Goal: Task Accomplishment & Management: Complete application form

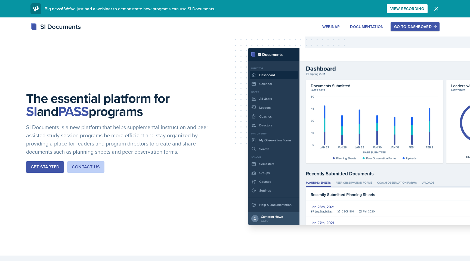
click at [418, 24] on div "Go to Dashboard" at bounding box center [415, 26] width 42 height 4
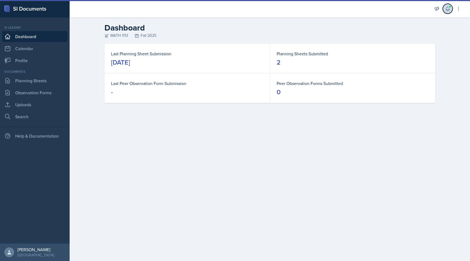
click at [450, 8] on span at bounding box center [449, 6] width 3 height 3
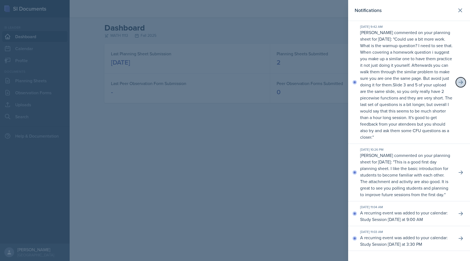
click at [459, 82] on icon at bounding box center [461, 82] width 4 height 4
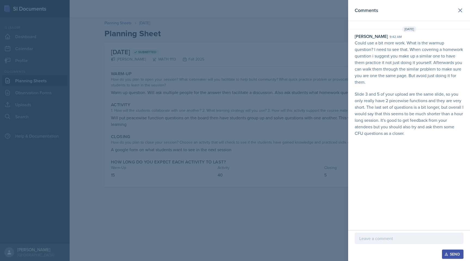
click at [396, 237] on p at bounding box center [409, 238] width 100 height 7
click at [378, 236] on p at bounding box center [409, 238] width 100 height 7
click at [448, 253] on icon "button" at bounding box center [446, 254] width 4 height 4
click at [458, 12] on icon at bounding box center [460, 10] width 7 height 7
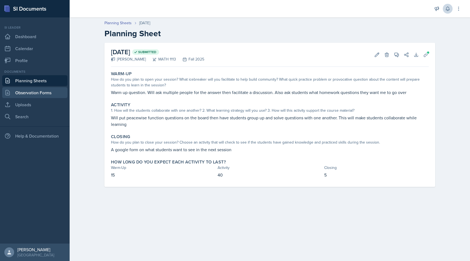
click at [30, 94] on link "Observation Forms" at bounding box center [34, 92] width 65 height 11
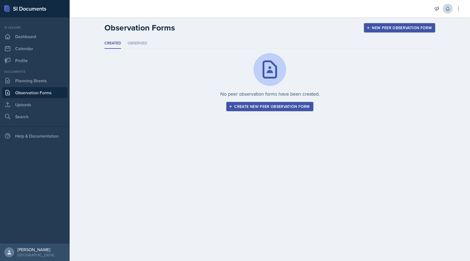
click at [29, 88] on link "Observation Forms" at bounding box center [34, 92] width 65 height 11
click at [44, 83] on link "Planning Sheets" at bounding box center [34, 80] width 65 height 11
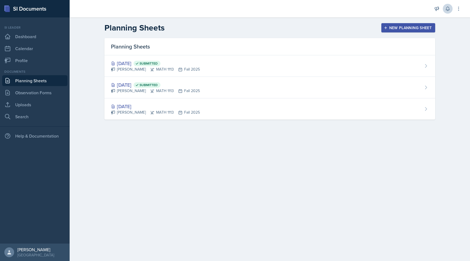
click at [410, 26] on div "New Planning Sheet" at bounding box center [408, 28] width 47 height 4
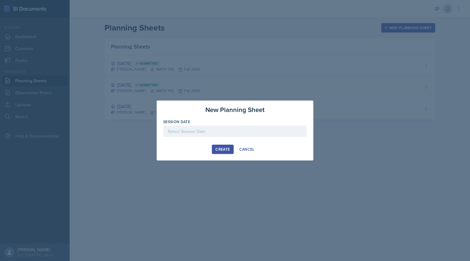
click at [220, 135] on div at bounding box center [235, 130] width 144 height 11
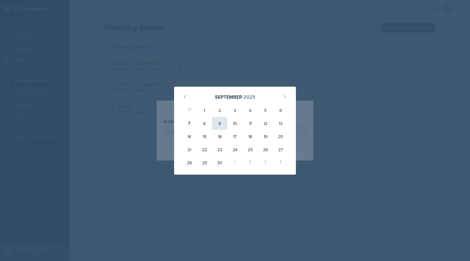
click at [216, 123] on div "9" at bounding box center [219, 123] width 15 height 13
type input "[DATE]"
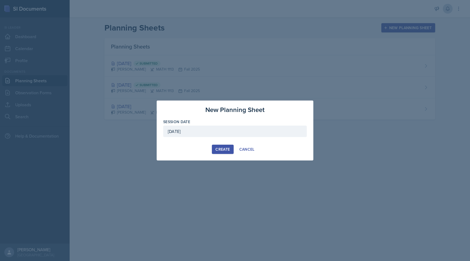
click at [221, 150] on div "Create" at bounding box center [222, 149] width 14 height 4
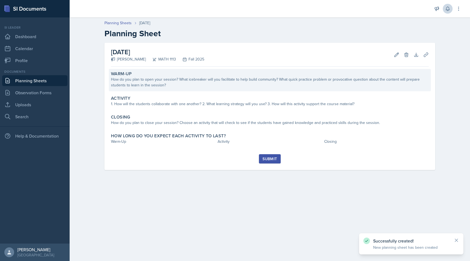
click at [264, 79] on div "How do you plan to open your session? What icebreaker will you facilitate to he…" at bounding box center [270, 81] width 318 height 11
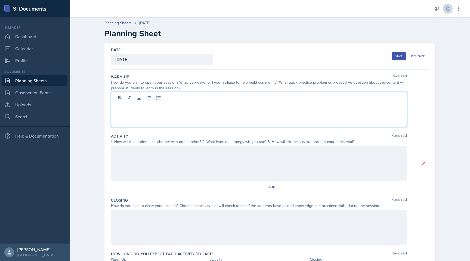
click at [246, 99] on div at bounding box center [259, 109] width 296 height 35
click at [183, 109] on p at bounding box center [259, 107] width 287 height 7
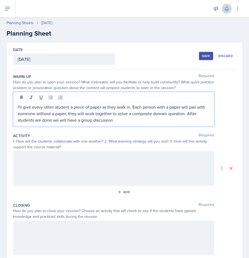
click at [132, 163] on div at bounding box center [113, 168] width 201 height 35
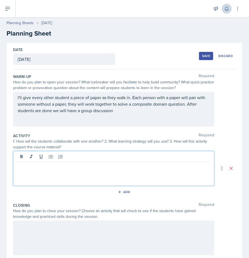
click at [184, 102] on div "I'll give every other student a piece of paper as they walk in. Each person wit…" at bounding box center [113, 109] width 201 height 35
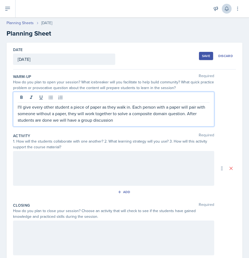
click at [185, 114] on p "I'll give every other student a piece of paper as they walk in. Each person wit…" at bounding box center [114, 114] width 192 height 20
click at [169, 122] on p "I'll give every other student a piece of paper as they walk in. Each person wit…" at bounding box center [114, 114] width 192 height 20
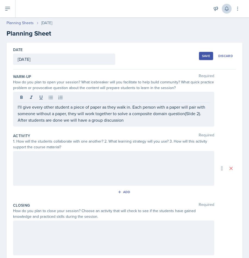
click at [36, 153] on div at bounding box center [113, 168] width 201 height 35
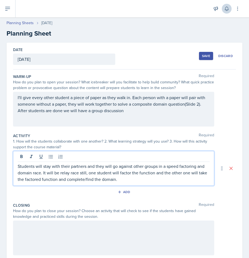
scroll to position [49, 0]
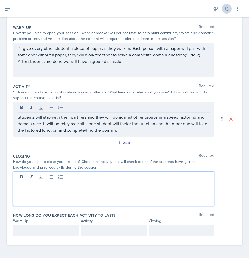
click at [142, 178] on div at bounding box center [113, 189] width 201 height 35
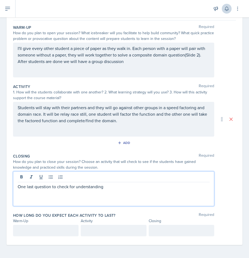
click at [35, 187] on p "One last question to check for understanding" at bounding box center [114, 187] width 192 height 7
click at [61, 187] on p "One last hard question to check for understanding" at bounding box center [114, 187] width 192 height 7
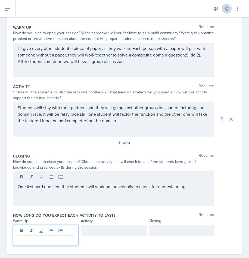
click at [29, 228] on div at bounding box center [46, 235] width 66 height 21
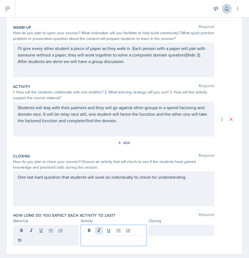
click at [95, 228] on div at bounding box center [114, 235] width 66 height 21
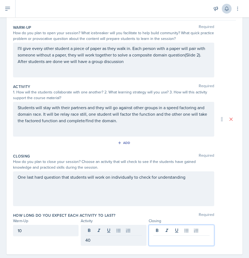
click at [166, 227] on div at bounding box center [182, 235] width 66 height 21
click at [138, 213] on div "How long do you expect each activity to last? Required Warm-Up Activity Closing…" at bounding box center [124, 231] width 223 height 40
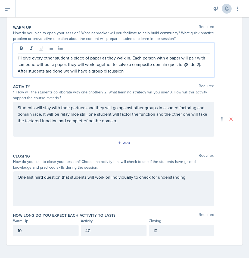
click at [103, 60] on p "I'll give every other student a piece of paper as they walk in. Each person wit…" at bounding box center [114, 65] width 192 height 20
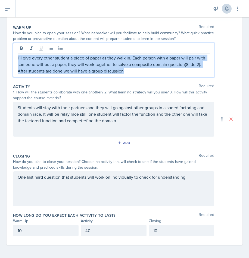
click at [103, 60] on p "I'll give every other student a piece of paper as they walk in. Each person wit…" at bounding box center [114, 65] width 192 height 20
copy p "I'll give every other student a piece of paper as they walk in. Each person wit…"
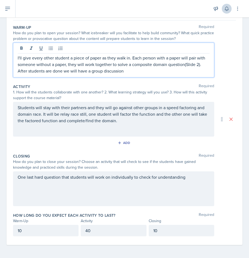
click at [77, 120] on p "Students will stay with their partners and they will go against other groups in…" at bounding box center [114, 114] width 192 height 20
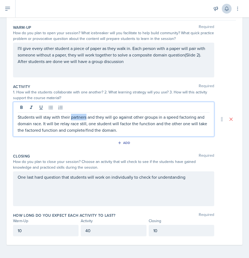
click at [77, 120] on p "Students will stay with their partners and they will go against other groups in…" at bounding box center [114, 124] width 192 height 20
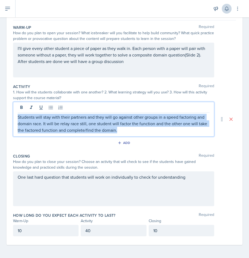
click at [77, 120] on p "Students will stay with their partners and they will go against other groups in…" at bounding box center [114, 124] width 192 height 20
copy p "Students will stay with their partners and they will go against other groups in…"
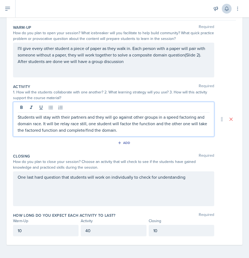
click at [20, 89] on label "Activity" at bounding box center [21, 86] width 17 height 5
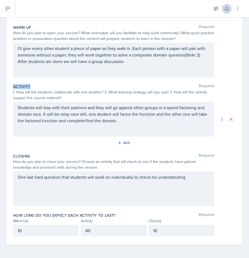
click at [20, 89] on label "Activity" at bounding box center [21, 86] width 17 height 5
copy label "Activity"
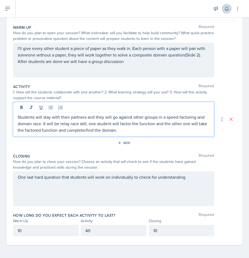
click at [56, 110] on div "Students will stay with their partners and they will go against other groups in…" at bounding box center [113, 119] width 201 height 35
click at [56, 110] on div at bounding box center [114, 108] width 192 height 9
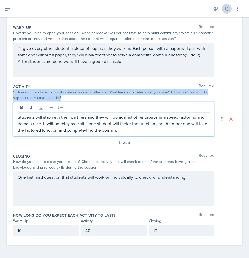
click at [56, 110] on div at bounding box center [114, 108] width 192 height 9
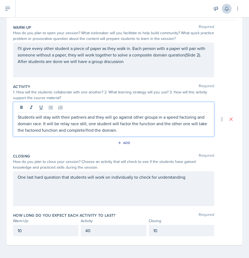
click at [58, 119] on p "Students will stay with their partners and they will go against other groups in…" at bounding box center [114, 124] width 192 height 20
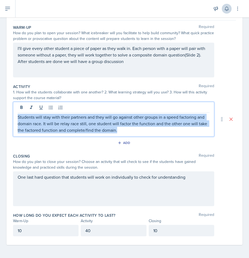
click at [58, 119] on p "Students will stay with their partners and they will go against other groups in…" at bounding box center [114, 124] width 192 height 20
copy p "Students will stay with their partners and they will go against other groups in…"
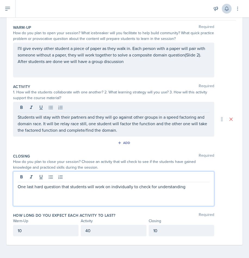
click at [76, 178] on div "One last hard question that students will work on individually to check for und…" at bounding box center [113, 189] width 201 height 35
click at [76, 178] on div at bounding box center [114, 178] width 192 height 9
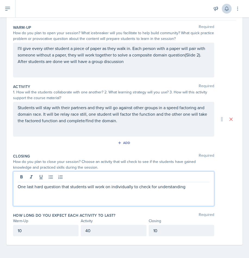
click at [76, 184] on p "One last hard question that students will work on individually to check for und…" at bounding box center [114, 187] width 192 height 7
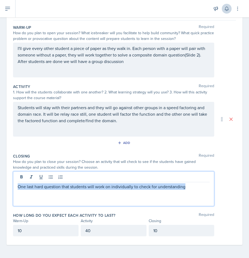
click at [76, 184] on p "One last hard question that students will work on individually to check for und…" at bounding box center [114, 187] width 192 height 7
copy p "One last hard question that students will work on individually to check for und…"
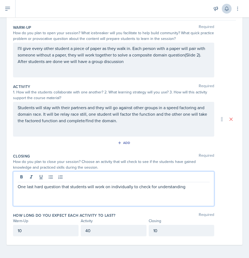
click at [85, 193] on div "One last hard question that students will work on individually to check for und…" at bounding box center [113, 189] width 201 height 35
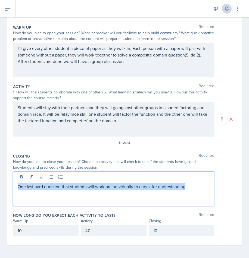
click at [91, 185] on p "One last hard question that students will work on individually to check for und…" at bounding box center [114, 187] width 192 height 7
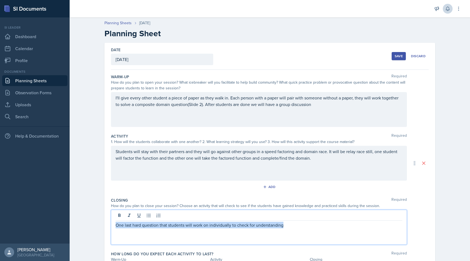
click at [393, 53] on button "Save" at bounding box center [399, 56] width 14 height 8
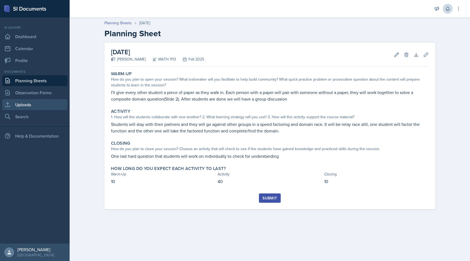
click at [26, 104] on link "Uploads" at bounding box center [34, 104] width 65 height 11
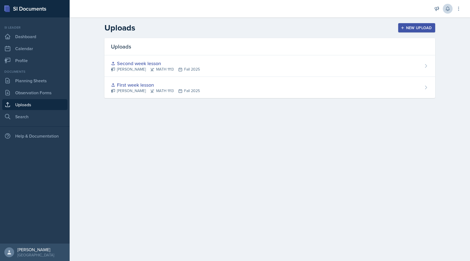
click at [414, 26] on div "New Upload" at bounding box center [417, 28] width 30 height 4
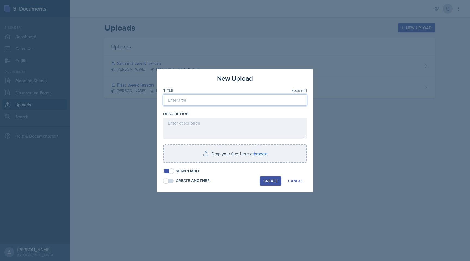
click at [215, 104] on input at bounding box center [235, 99] width 144 height 11
type input "Third Week"
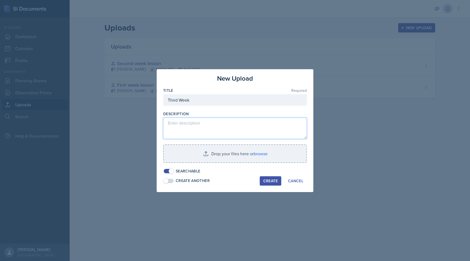
click at [208, 126] on textarea at bounding box center [235, 127] width 144 height 21
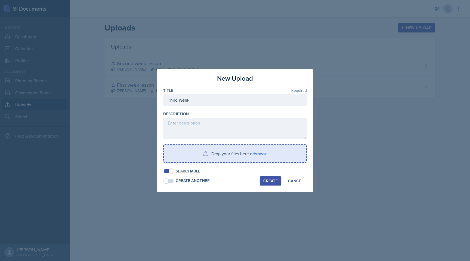
click at [197, 157] on input "file" at bounding box center [235, 153] width 143 height 17
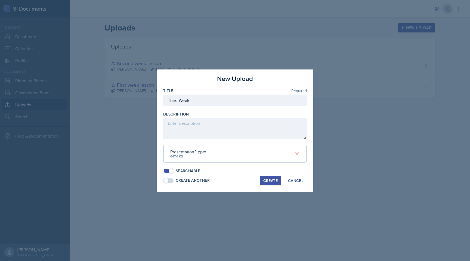
click at [276, 179] on div "Create" at bounding box center [270, 180] width 14 height 4
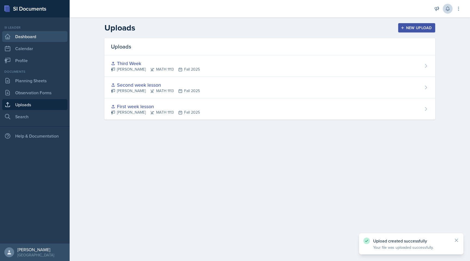
click at [41, 37] on link "Dashboard" at bounding box center [34, 36] width 65 height 11
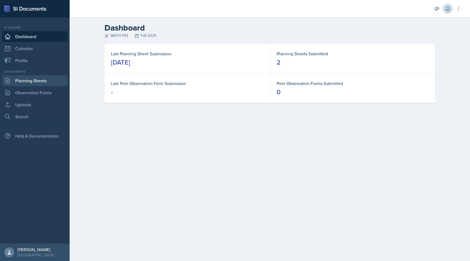
click at [38, 79] on link "Planning Sheets" at bounding box center [34, 80] width 65 height 11
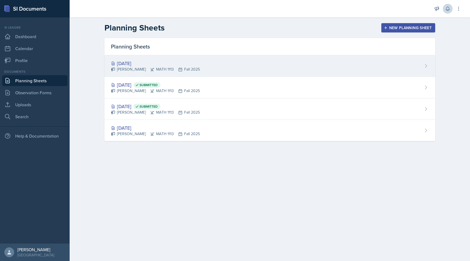
click at [130, 56] on div "[DATE] [PERSON_NAME] MATH 1113 Fall 2025" at bounding box center [269, 65] width 331 height 21
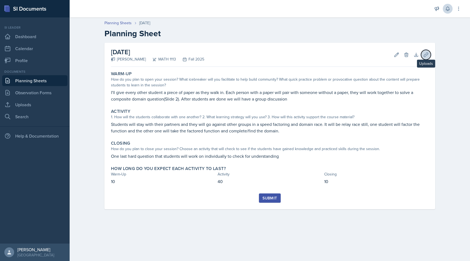
click at [426, 56] on icon at bounding box center [425, 54] width 5 height 5
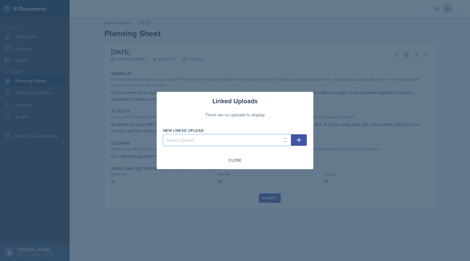
click at [274, 141] on select "Select Upload First week lesson Second week lesson Third Week" at bounding box center [227, 139] width 128 height 11
select select "6e1fb590-7e38-49bb-b8a4-bb1a922c002c"
click at [163, 134] on select "Select Upload First week lesson Second week lesson Third Week" at bounding box center [227, 139] width 128 height 11
click at [302, 140] on icon "button" at bounding box center [299, 140] width 7 height 7
select select
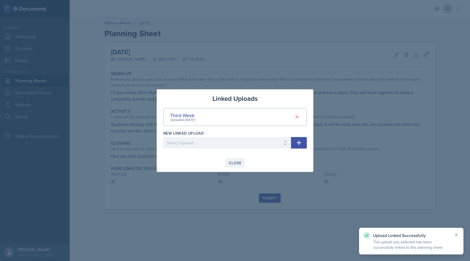
click at [237, 160] on div "Close" at bounding box center [235, 162] width 13 height 4
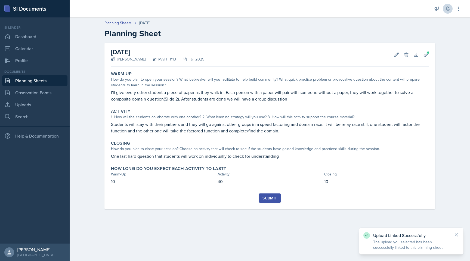
click at [268, 197] on div "Submit" at bounding box center [269, 198] width 14 height 4
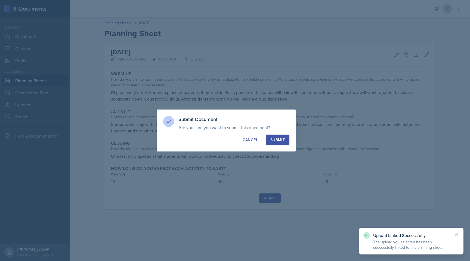
click at [279, 142] on div "Submit" at bounding box center [277, 139] width 14 height 5
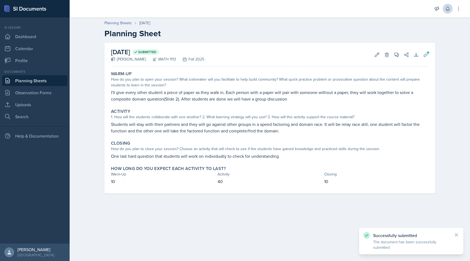
click at [161, 53] on h2 "[DATE] Submitted" at bounding box center [157, 52] width 93 height 10
click at [126, 22] on link "Planning Sheets" at bounding box center [117, 23] width 27 height 6
